Goal: Task Accomplishment & Management: Use online tool/utility

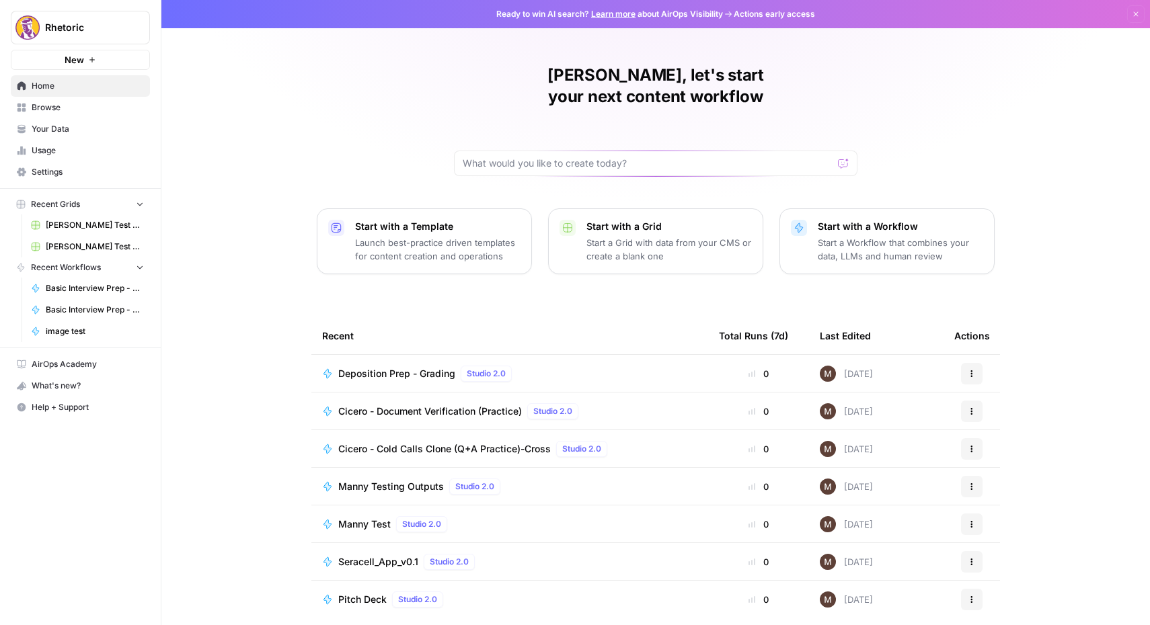
click at [82, 286] on span "Basic Interview Prep - Question Creator" at bounding box center [95, 288] width 98 height 12
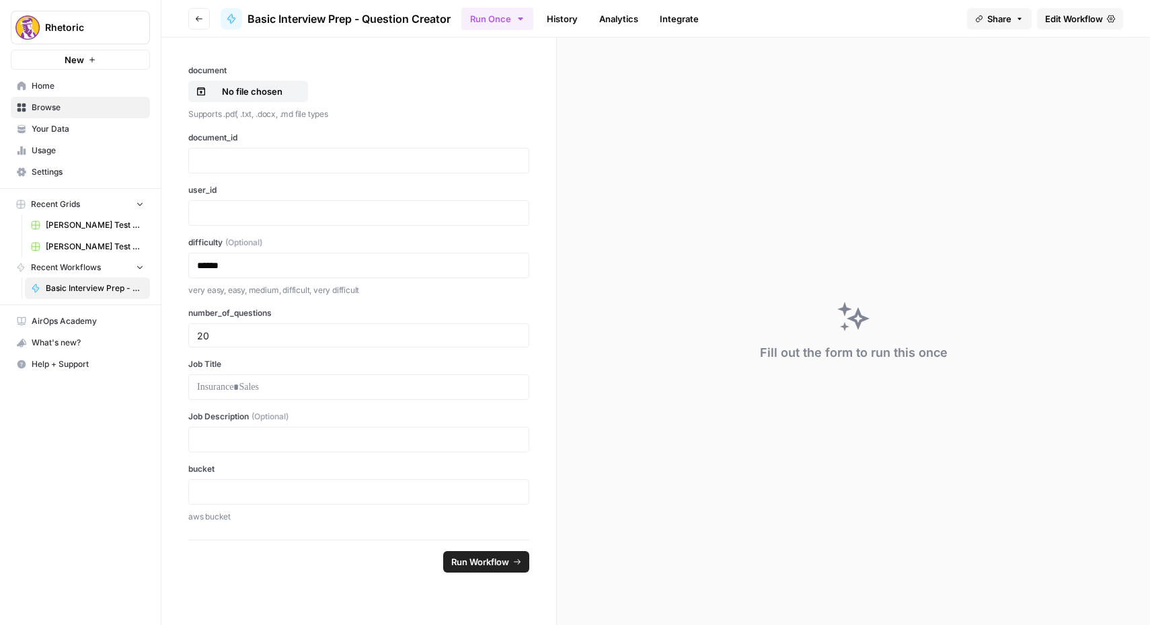
click at [1074, 17] on span "Edit Workflow" at bounding box center [1074, 18] width 58 height 13
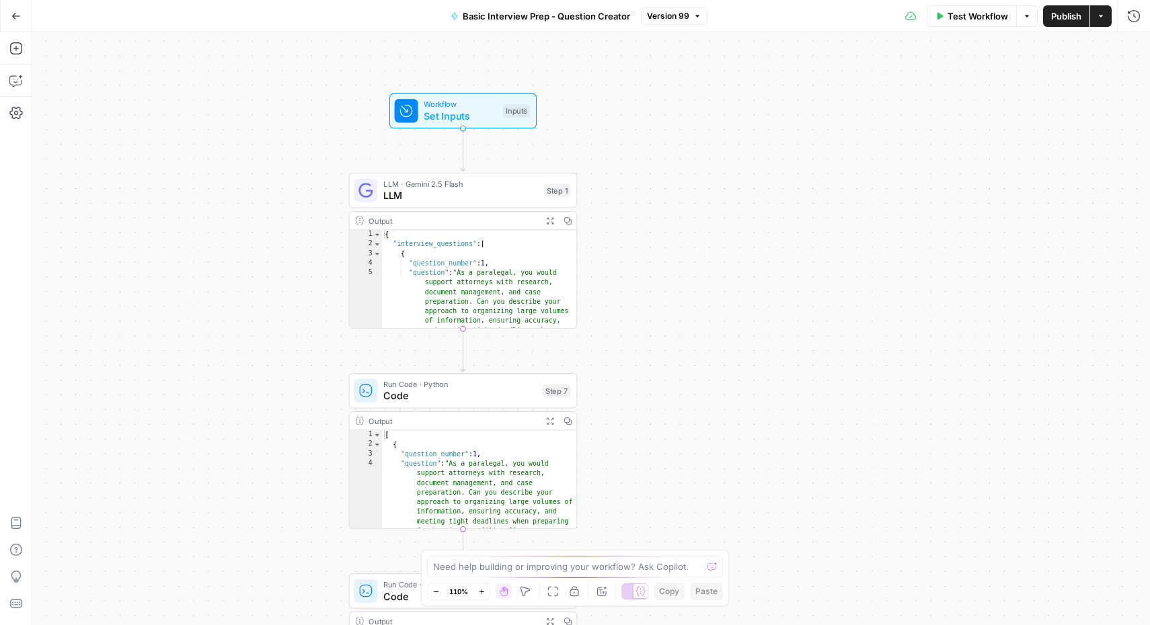
type textarea "**********"
click at [466, 302] on div "{ "interview_questions" : [ { "question_number" : 1 , "question" : "As a parale…" at bounding box center [479, 323] width 195 height 186
click at [483, 190] on span "LLM" at bounding box center [460, 195] width 155 height 15
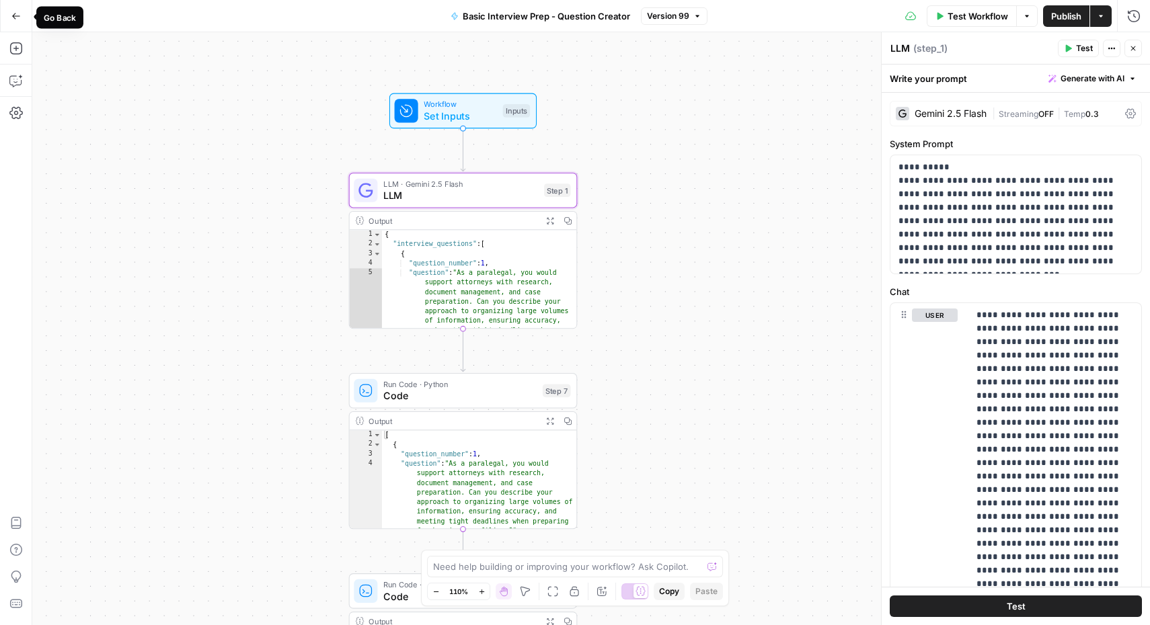
click at [16, 12] on icon "button" at bounding box center [15, 15] width 9 height 9
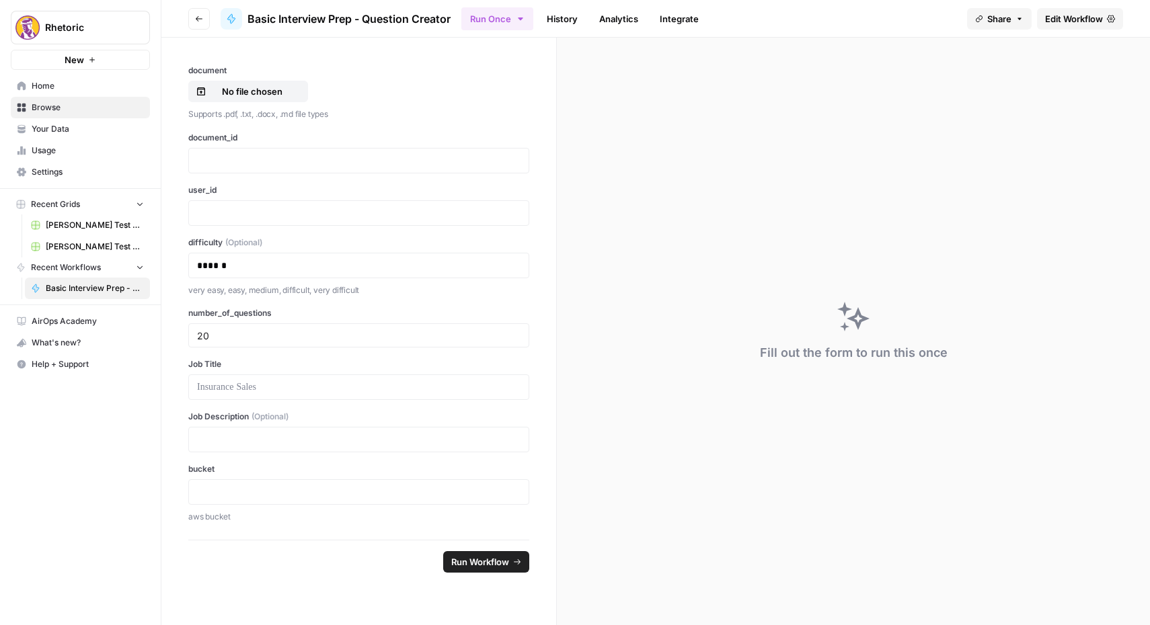
click at [196, 22] on icon "button" at bounding box center [199, 19] width 8 height 8
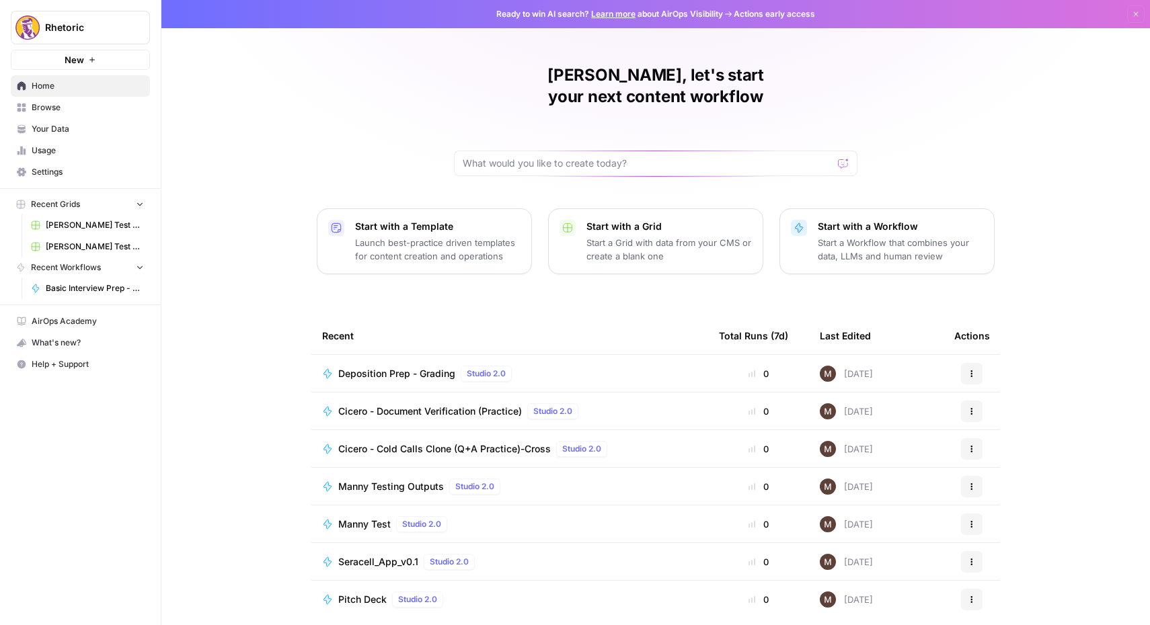
click at [47, 110] on span "Browse" at bounding box center [88, 108] width 112 height 12
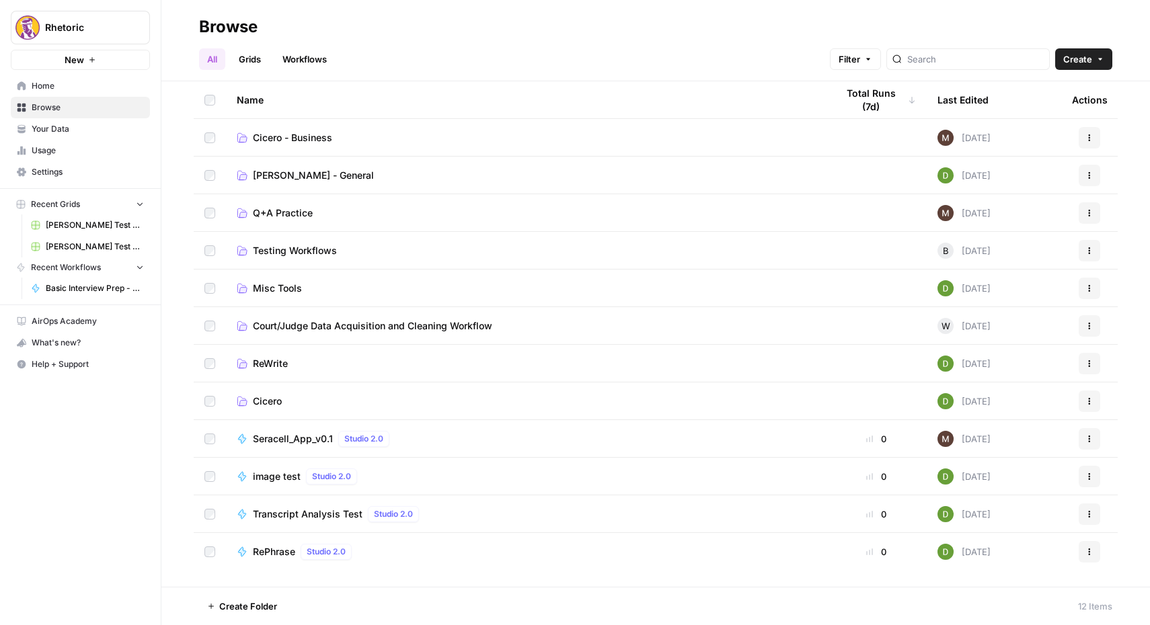
click at [283, 173] on span "[PERSON_NAME] - General" at bounding box center [313, 175] width 121 height 13
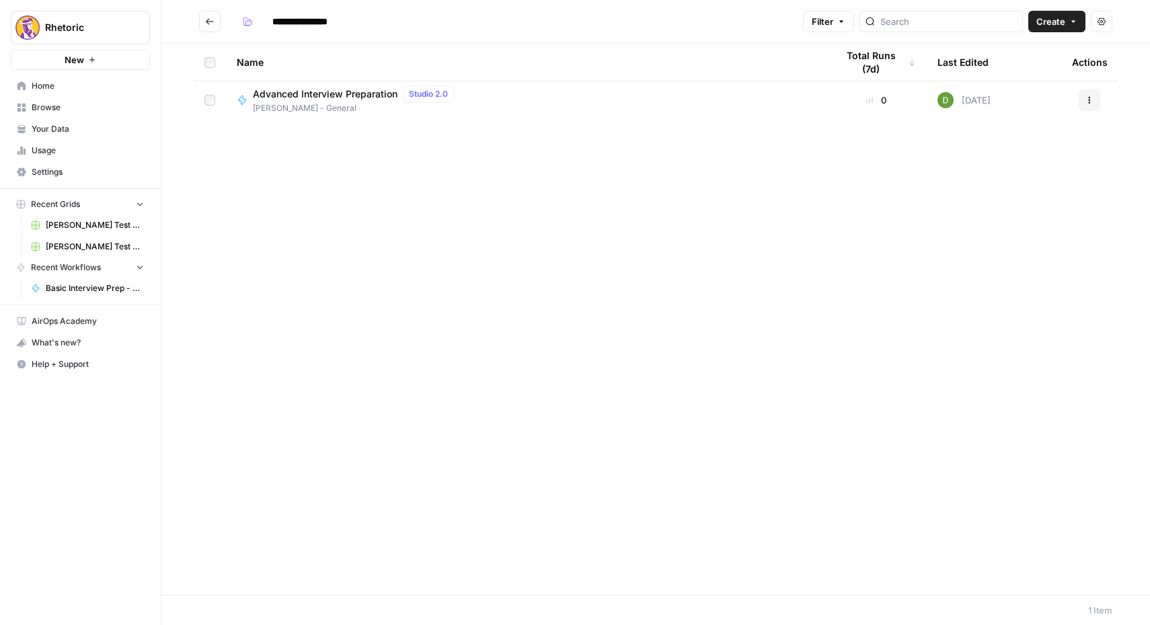
click at [208, 28] on button "Go back" at bounding box center [210, 22] width 22 height 22
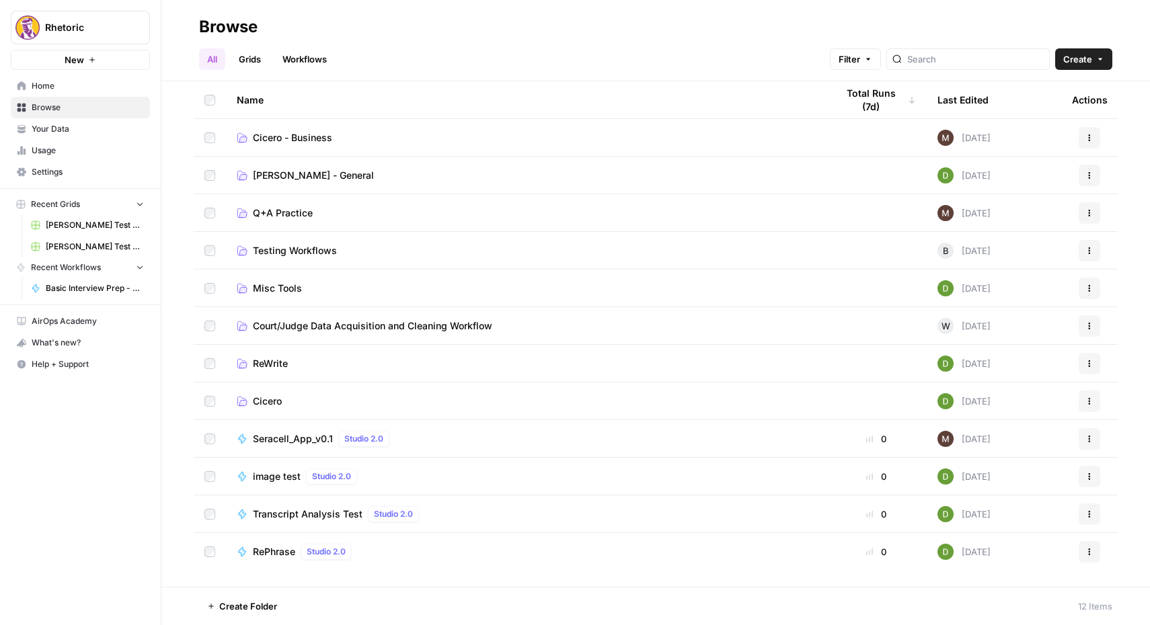
click at [296, 327] on span "Court/Judge Data Acquisition and Cleaning Workflow" at bounding box center [372, 325] width 239 height 13
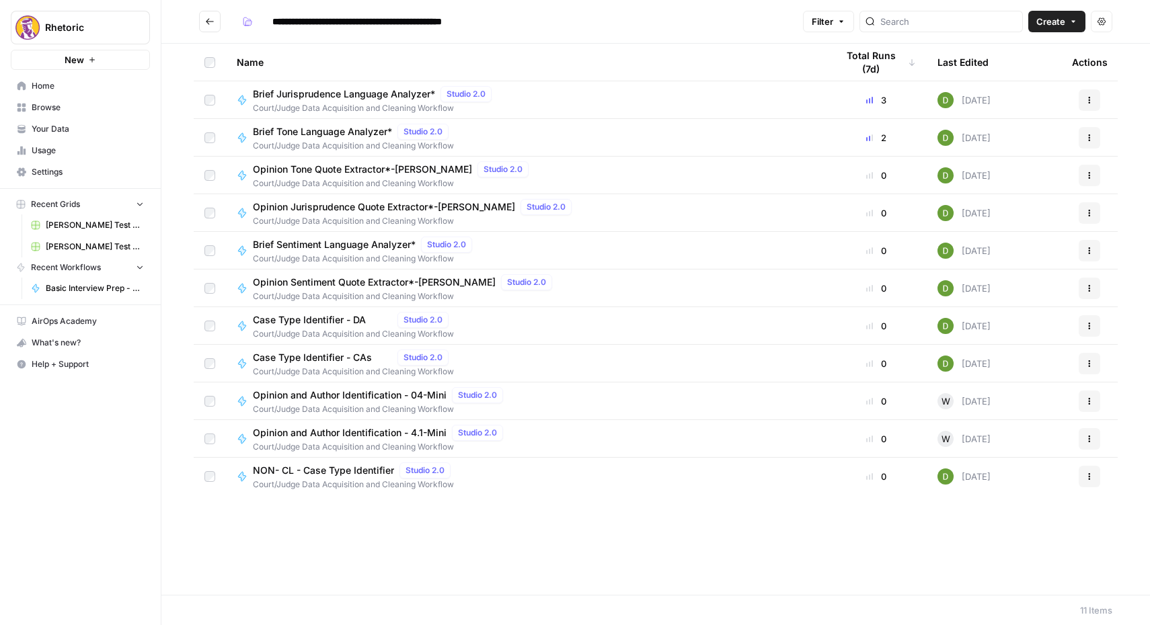
click at [216, 26] on button "Go back" at bounding box center [210, 22] width 22 height 22
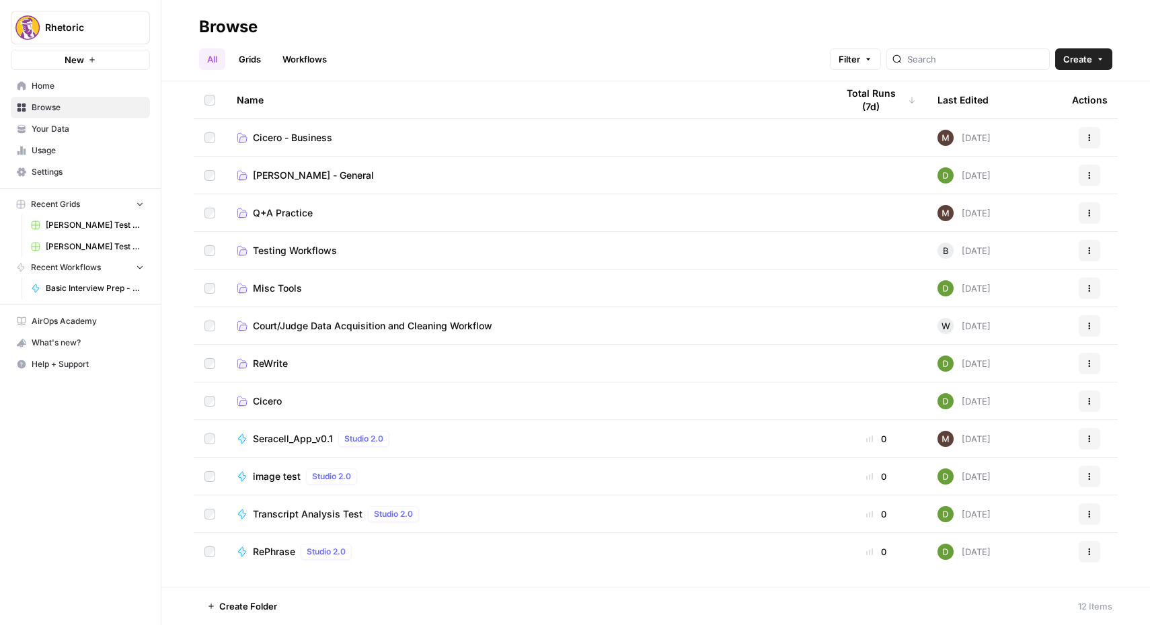
click at [272, 399] on span "Cicero" at bounding box center [267, 401] width 29 height 13
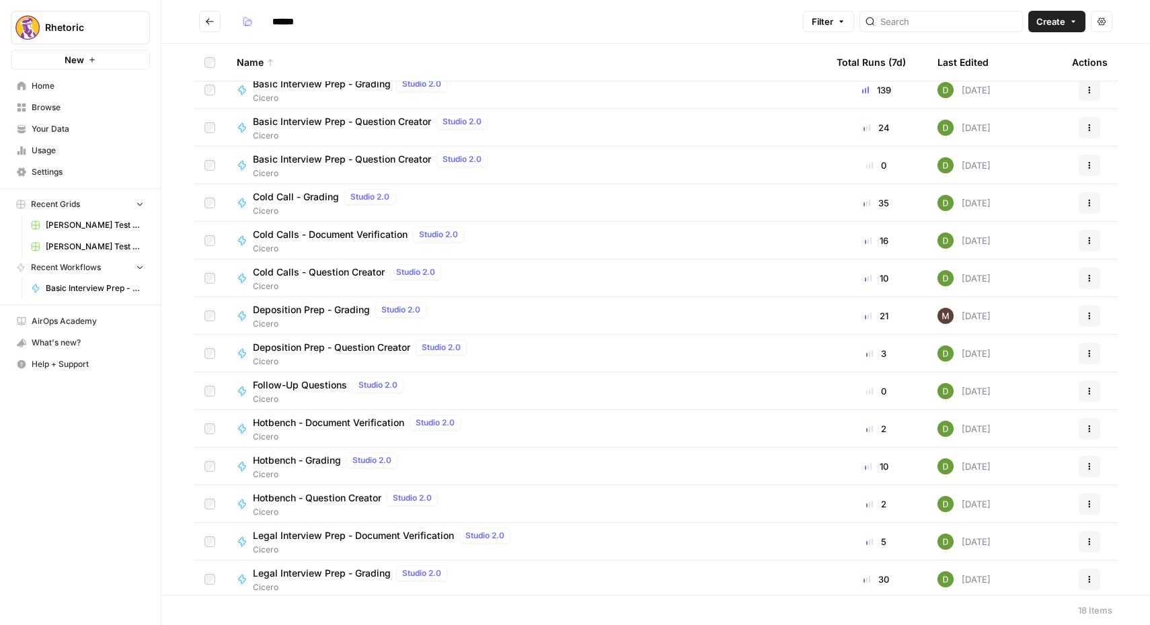
scroll to position [69, 0]
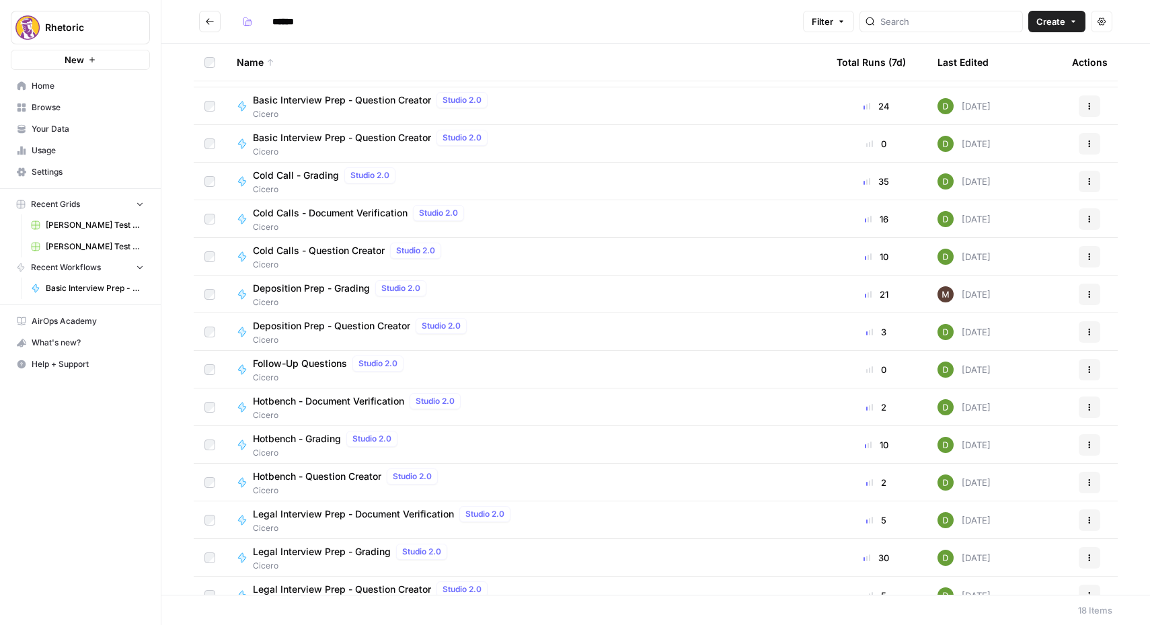
click at [313, 476] on span "Hotbench - Question Creator" at bounding box center [317, 476] width 128 height 13
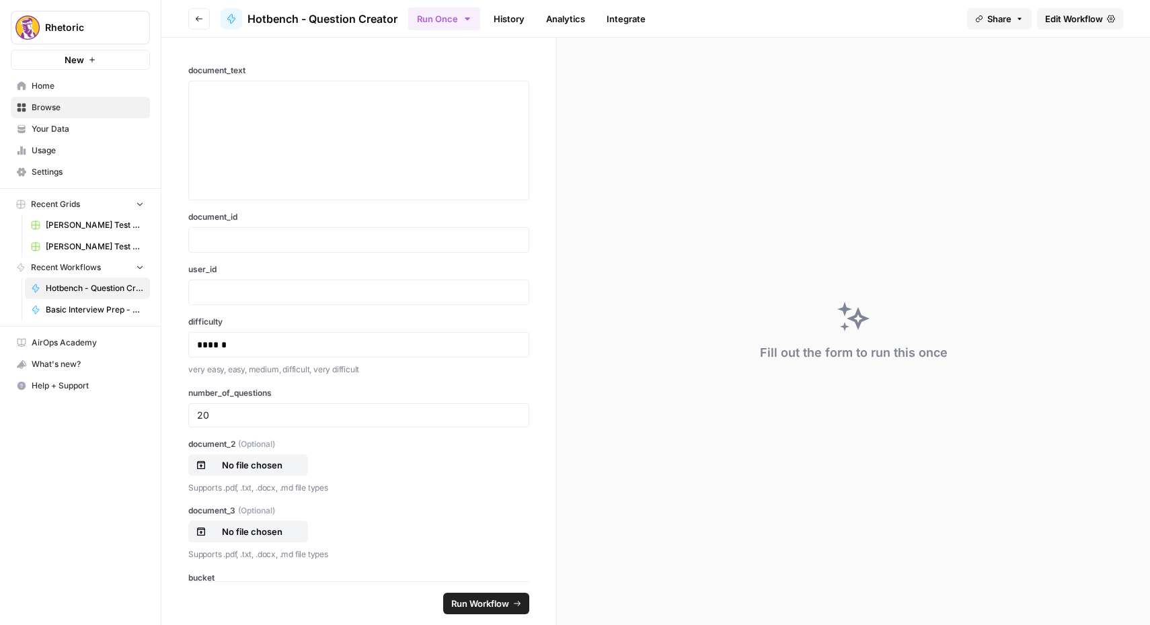
click at [1084, 17] on span "Edit Workflow" at bounding box center [1074, 18] width 58 height 13
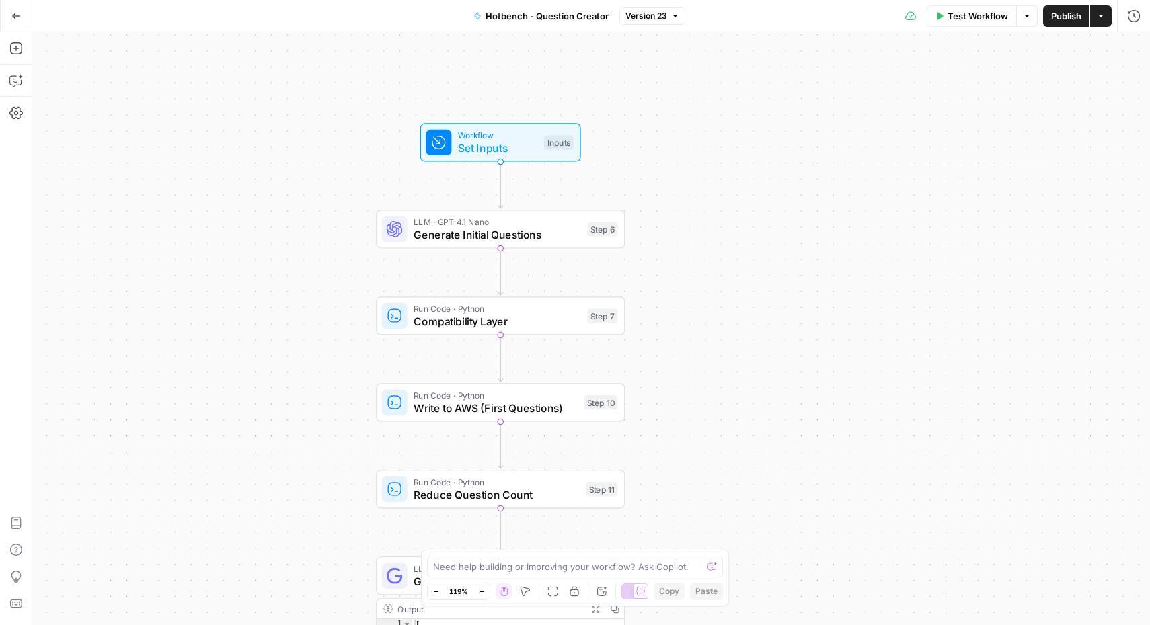
click at [498, 233] on span "Generate Initial Questions" at bounding box center [496, 235] width 167 height 16
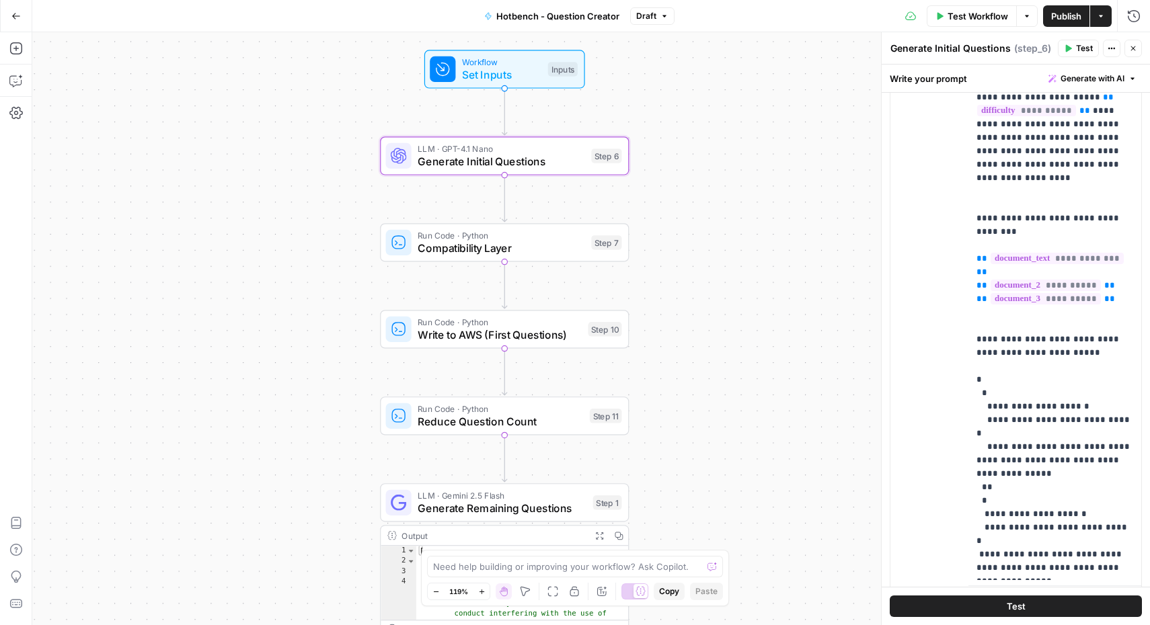
scroll to position [335, 0]
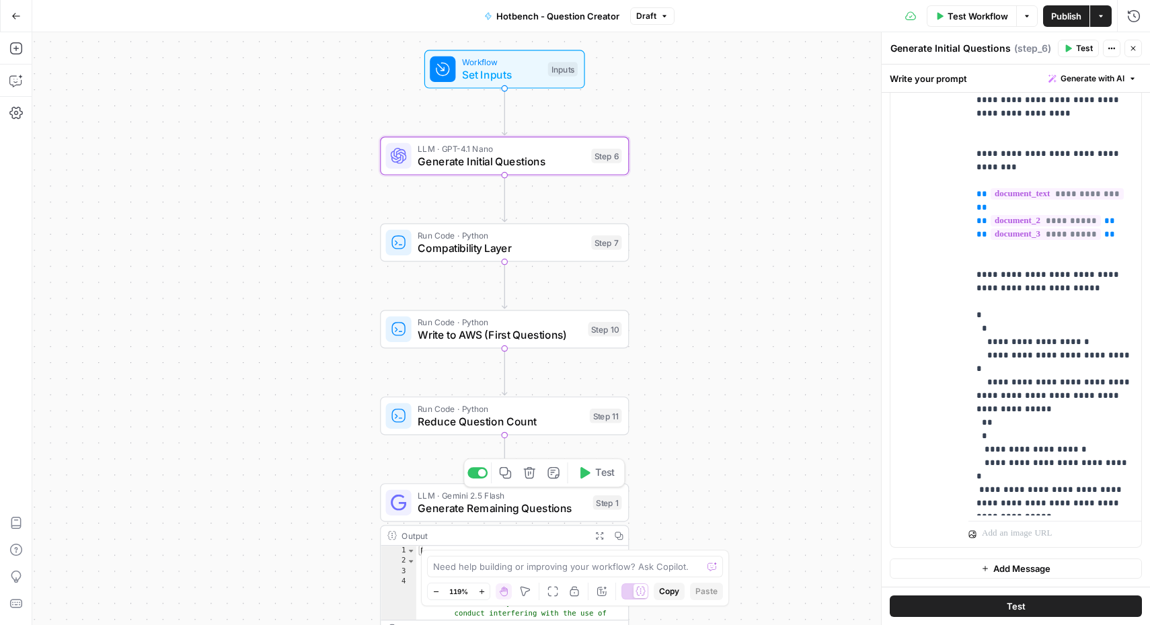
click at [467, 507] on span "Generate Remaining Questions" at bounding box center [502, 508] width 169 height 16
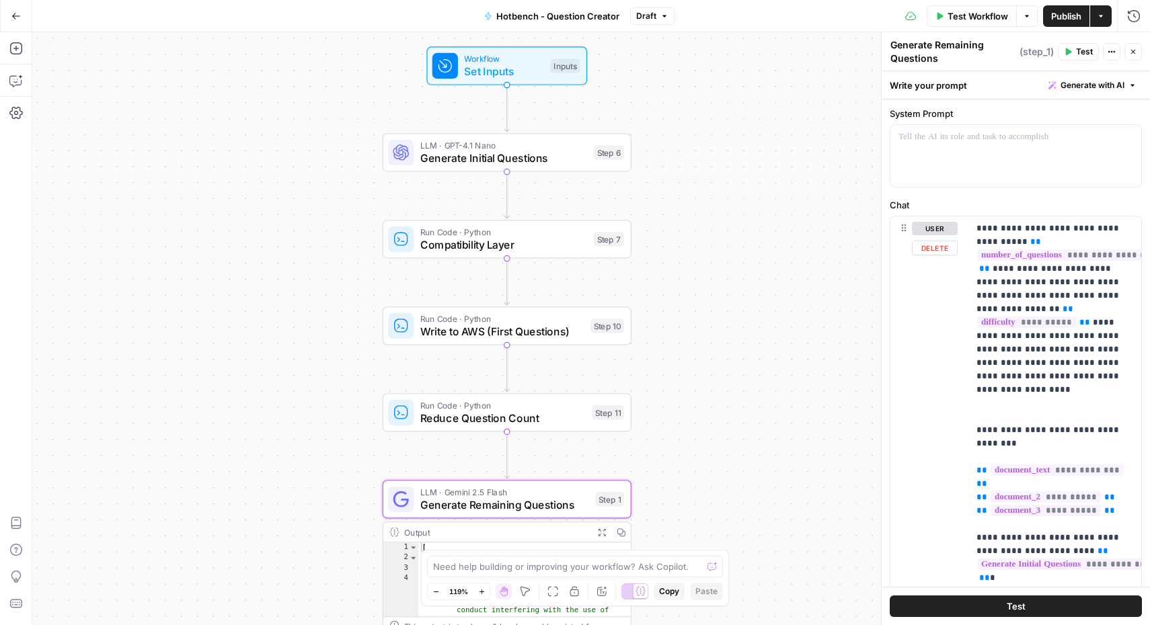
scroll to position [0, 0]
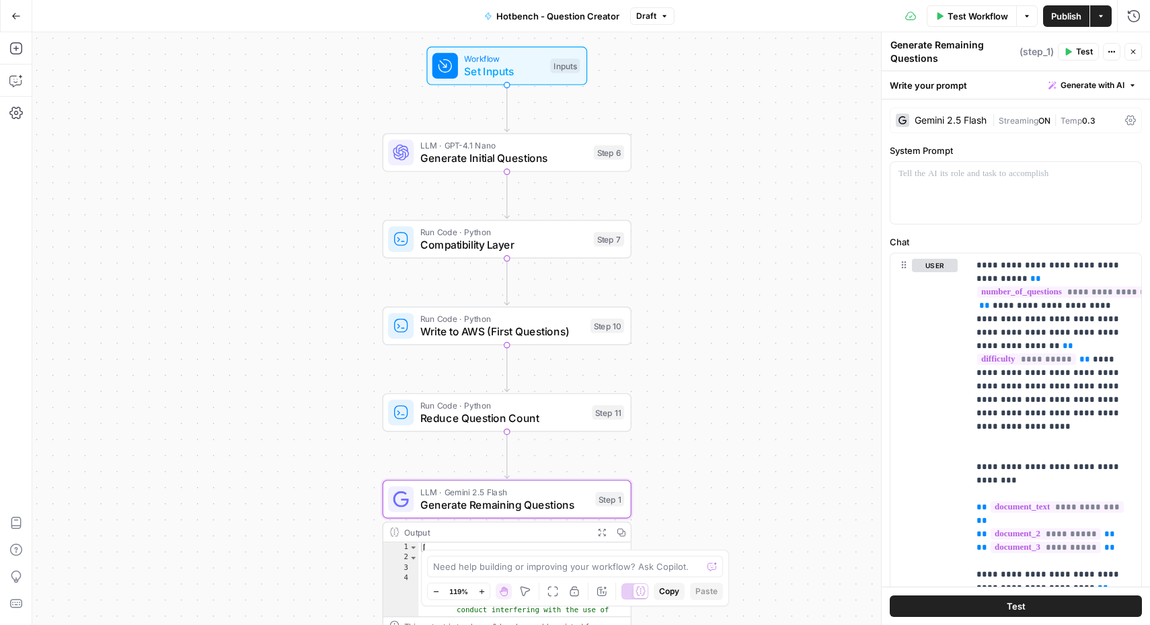
click at [14, 13] on icon "button" at bounding box center [16, 16] width 8 height 6
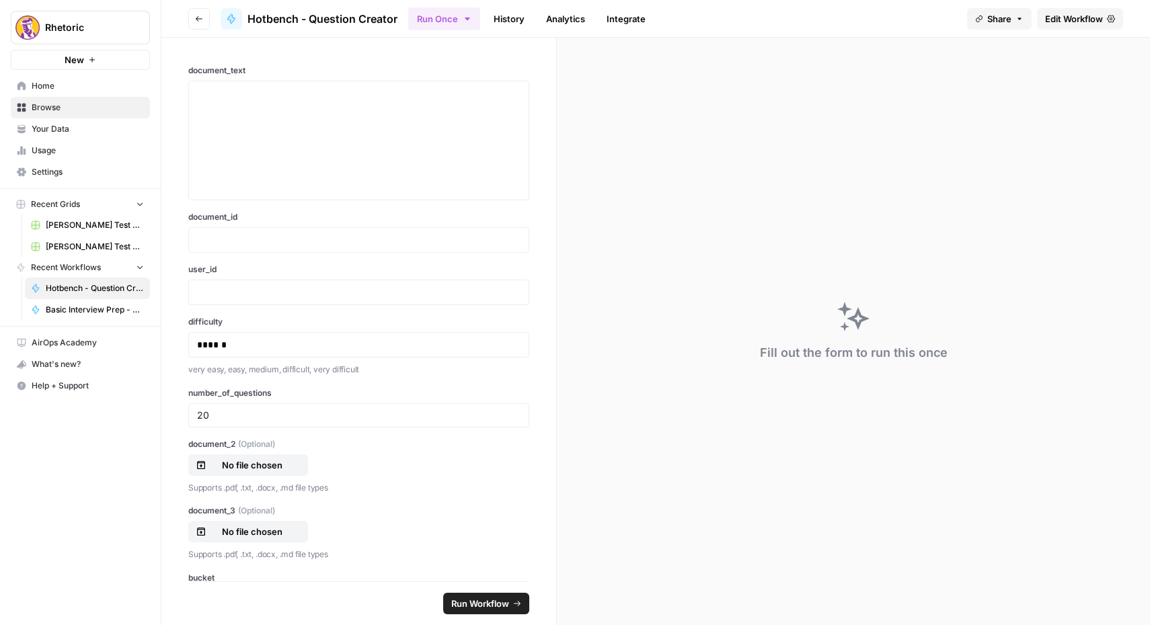
click at [201, 17] on icon "button" at bounding box center [199, 19] width 8 height 8
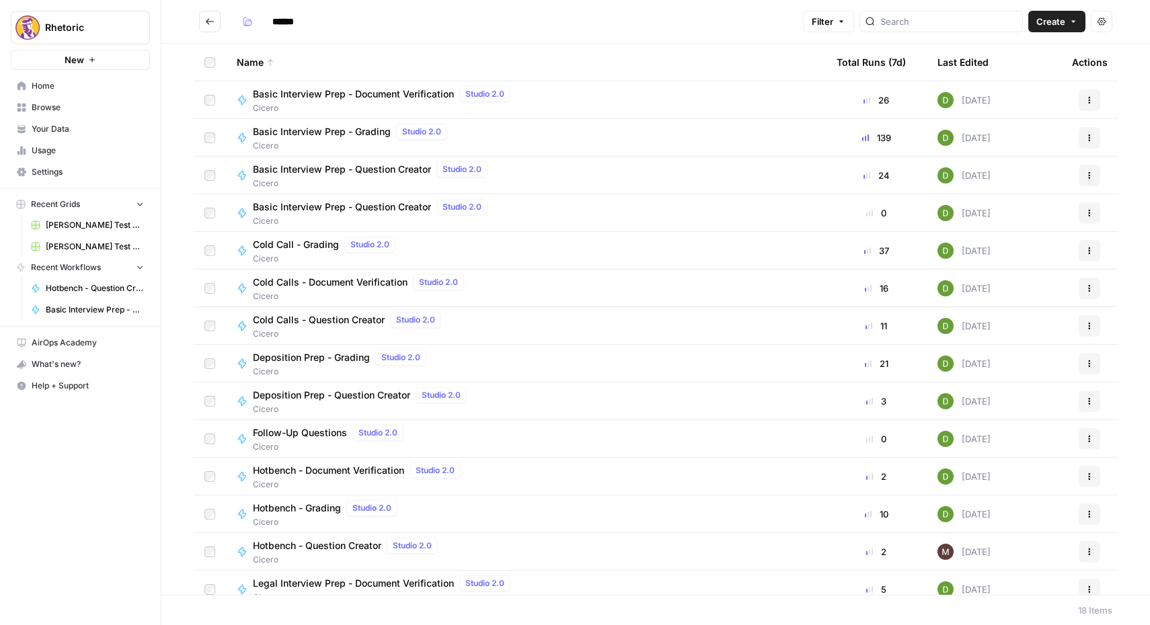
click at [297, 507] on span "Hotbench - Grading" at bounding box center [297, 508] width 88 height 13
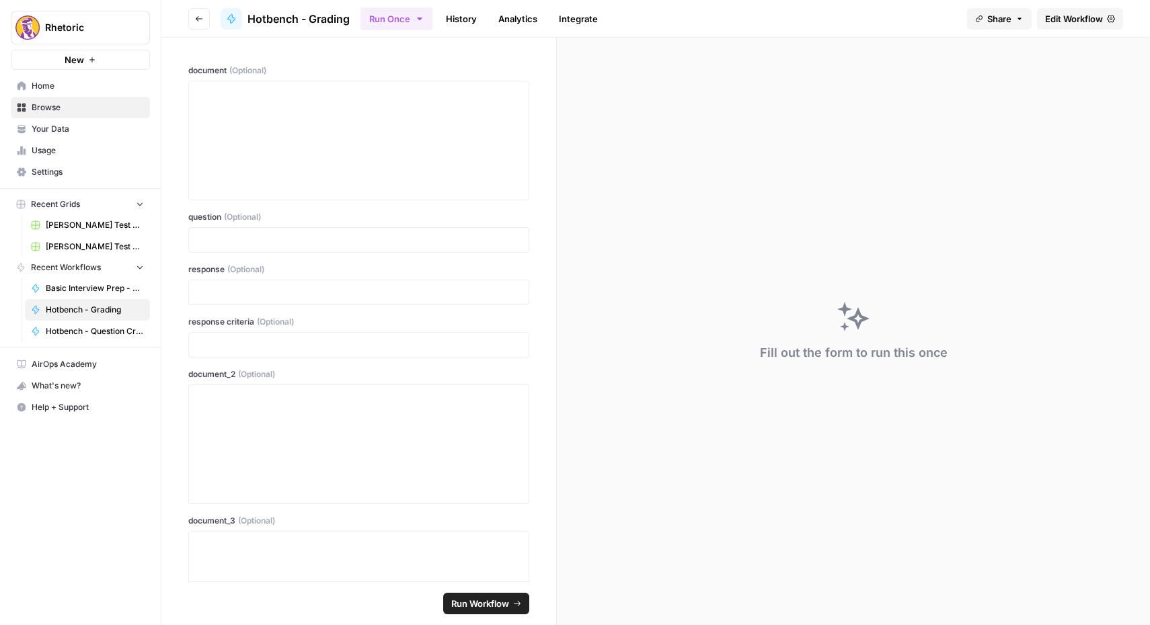
click at [1068, 15] on span "Edit Workflow" at bounding box center [1074, 18] width 58 height 13
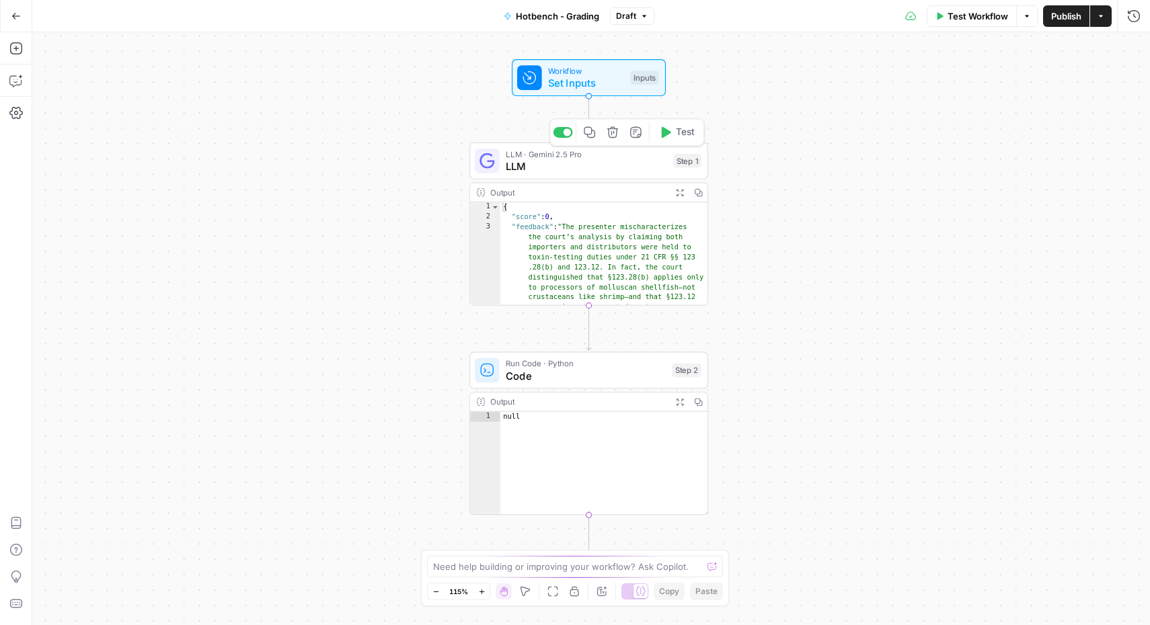
click at [581, 173] on span "LLM" at bounding box center [587, 166] width 162 height 15
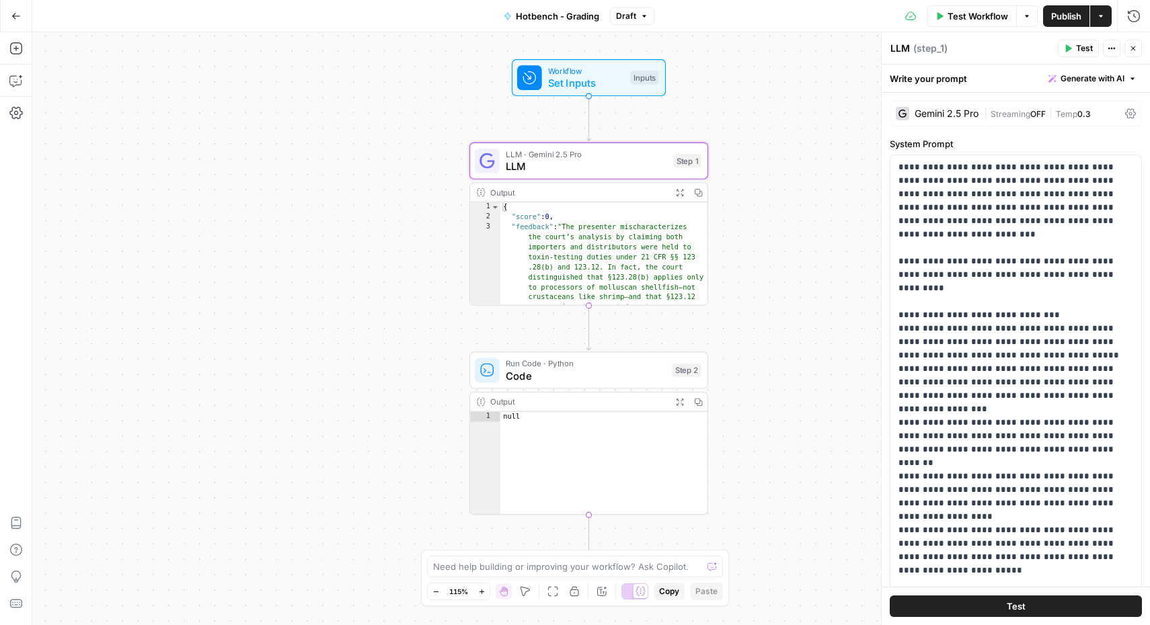
click at [13, 17] on icon "button" at bounding box center [16, 16] width 8 height 6
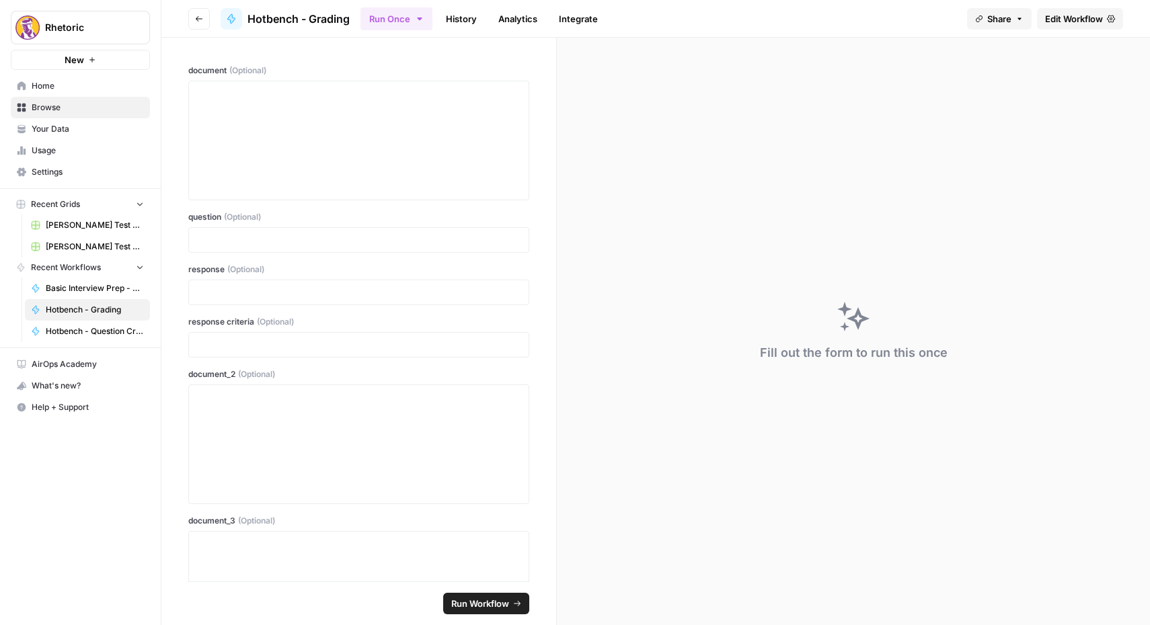
click at [194, 18] on button "Go back" at bounding box center [199, 19] width 22 height 22
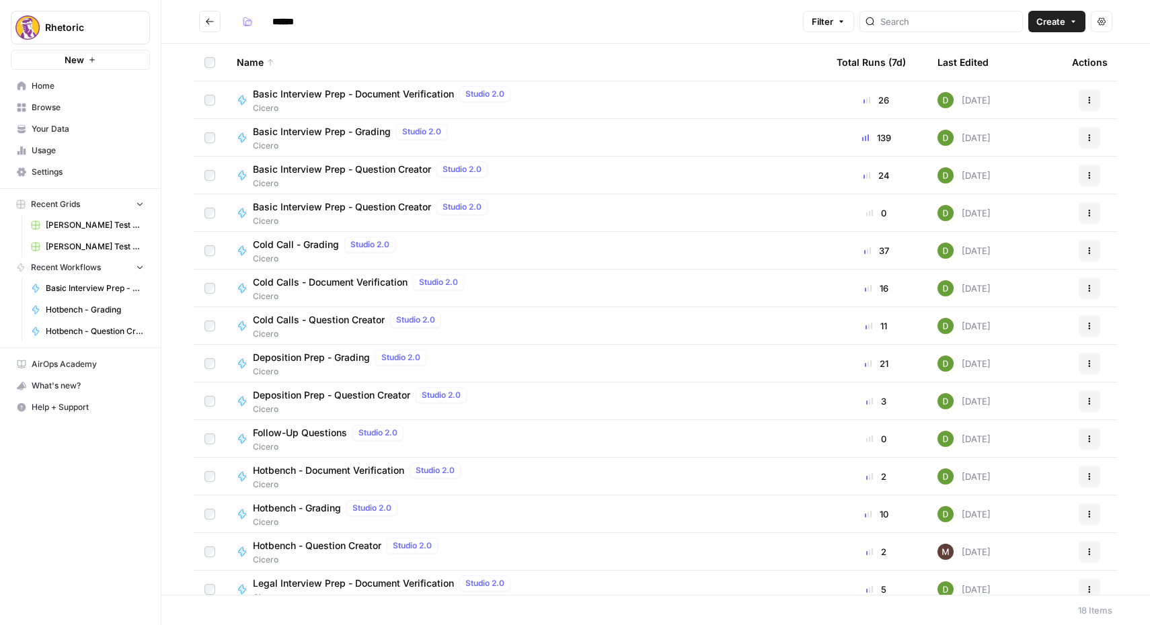
click at [344, 394] on span "Deposition Prep - Question Creator" at bounding box center [331, 395] width 157 height 13
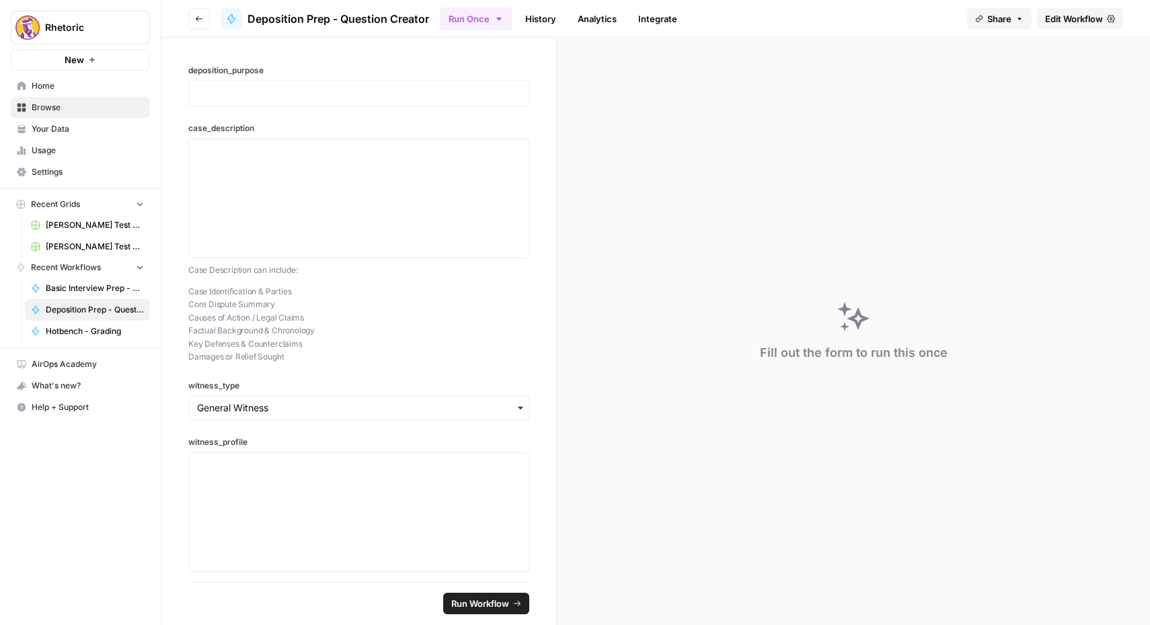
click at [1092, 15] on span "Edit Workflow" at bounding box center [1074, 18] width 58 height 13
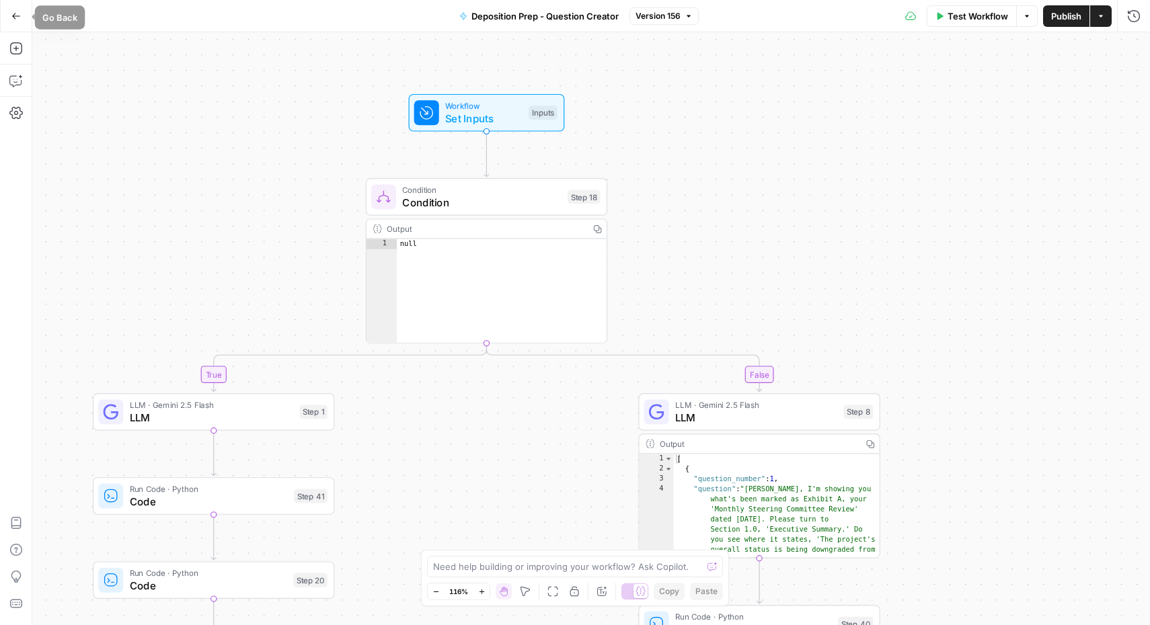
click at [10, 15] on button "Go Back" at bounding box center [16, 16] width 24 height 24
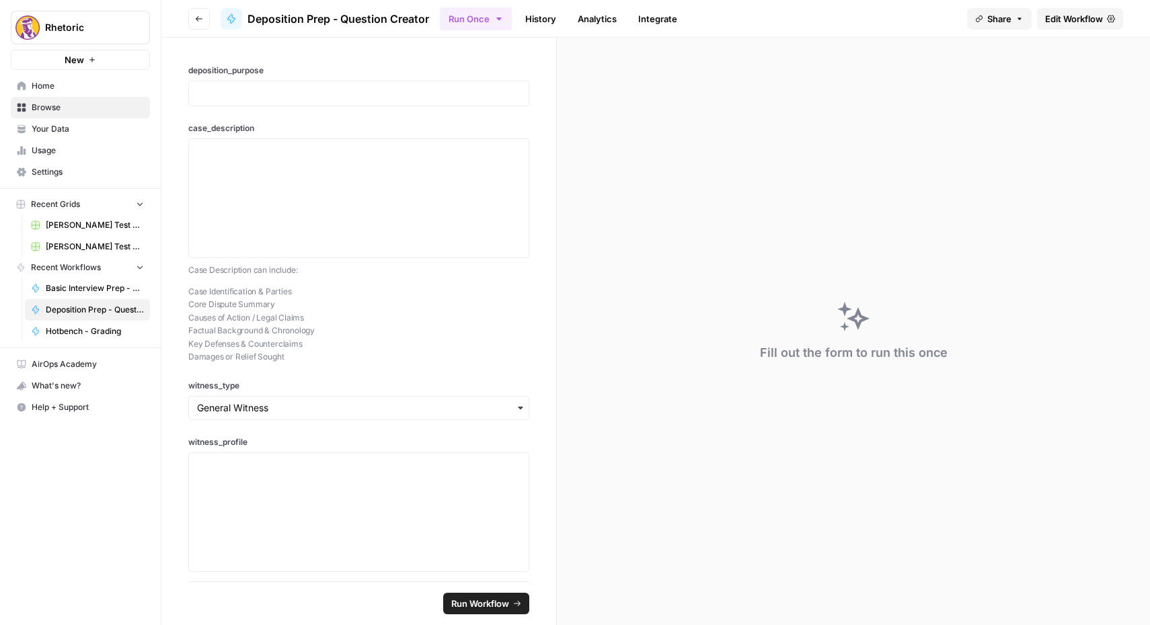
click at [200, 19] on icon "button" at bounding box center [199, 19] width 8 height 8
